Goal: Obtain resource: Download file/media

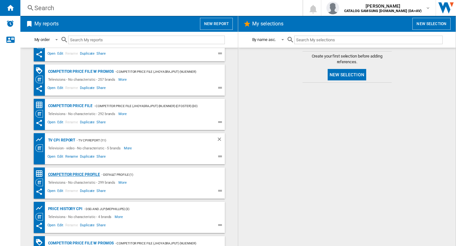
scroll to position [50, 0]
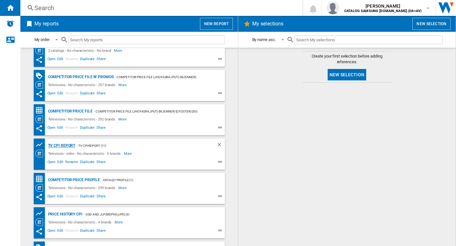
click at [61, 146] on div "TV CPI Report" at bounding box center [60, 146] width 29 height 8
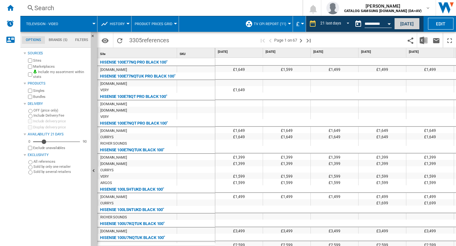
click at [412, 23] on button "Today" at bounding box center [406, 24] width 25 height 12
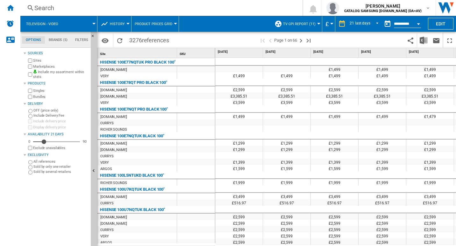
click at [418, 24] on div "Open calendar" at bounding box center [418, 24] width 3 height 2
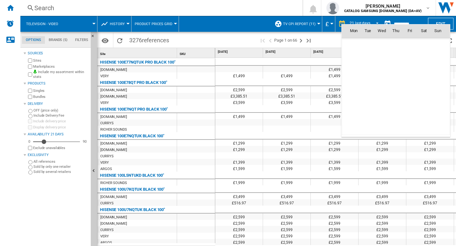
scroll to position [3038, 0]
click at [329, 39] on div at bounding box center [228, 123] width 456 height 246
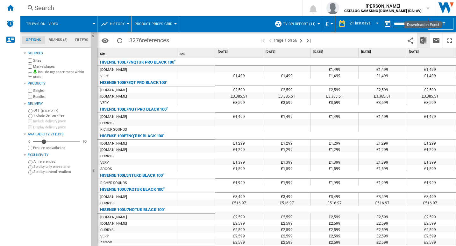
click at [426, 38] on img "Download in Excel" at bounding box center [424, 41] width 8 height 8
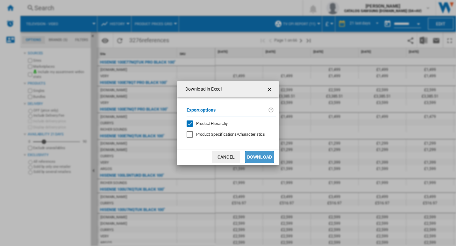
click at [262, 157] on button "Download" at bounding box center [259, 157] width 29 height 11
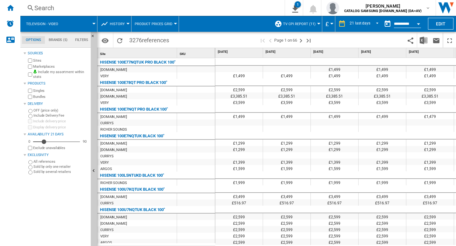
click at [354, 222] on div "£2,599" at bounding box center [334, 223] width 47 height 6
click at [362, 214] on div "£2,599" at bounding box center [382, 217] width 47 height 6
click at [368, 214] on div "£2,599" at bounding box center [382, 217] width 47 height 6
click at [374, 216] on div "£2,599" at bounding box center [382, 217] width 47 height 6
click at [382, 224] on div "£2,599" at bounding box center [382, 223] width 47 height 6
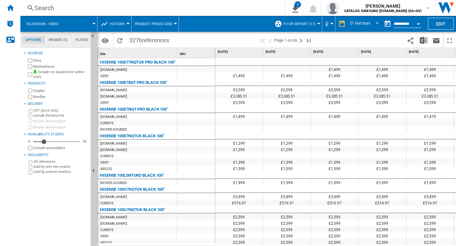
click at [395, 227] on div "£2,599" at bounding box center [382, 229] width 47 height 6
click at [400, 227] on div "£2,599" at bounding box center [382, 229] width 47 height 6
click at [406, 229] on div "£2,599" at bounding box center [383, 229] width 48 height 6
click at [409, 232] on div "£2,599" at bounding box center [429, 229] width 47 height 6
click at [415, 233] on div "£2,599" at bounding box center [429, 236] width 47 height 6
